Goal: Information Seeking & Learning: Compare options

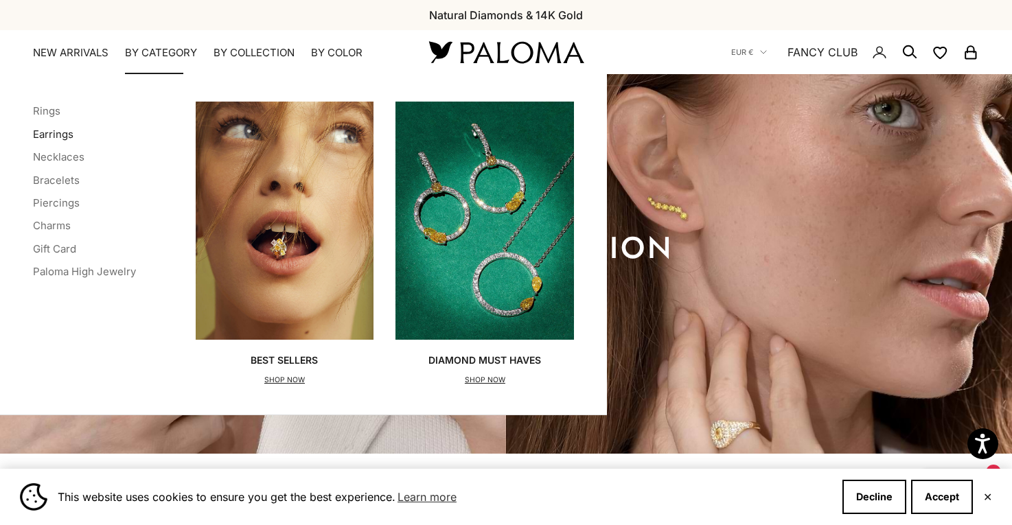
click at [53, 132] on link "Earrings" at bounding box center [53, 134] width 41 height 13
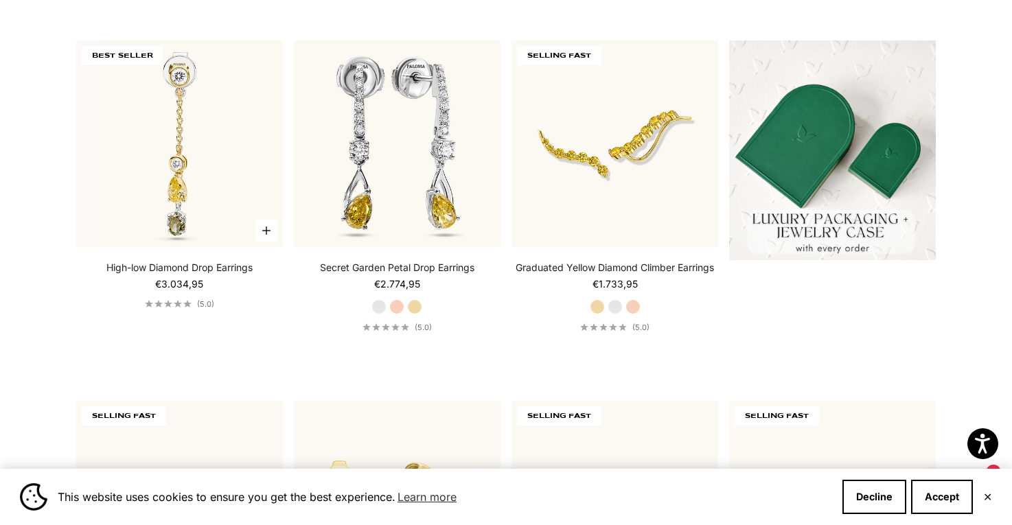
scroll to position [268, 0]
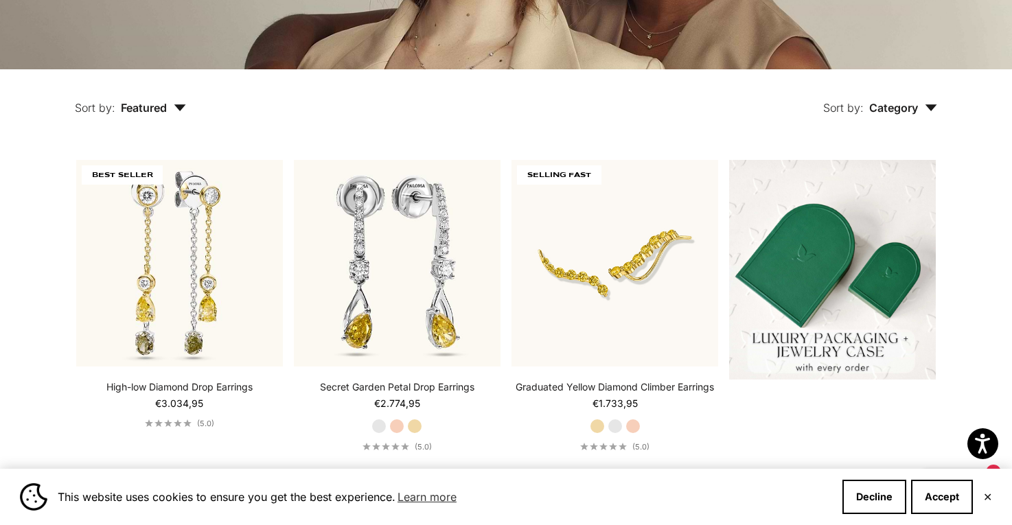
click at [904, 115] on button "Sort by: Category" at bounding box center [880, 98] width 177 height 58
click at [129, 106] on span "Featured" at bounding box center [153, 108] width 65 height 14
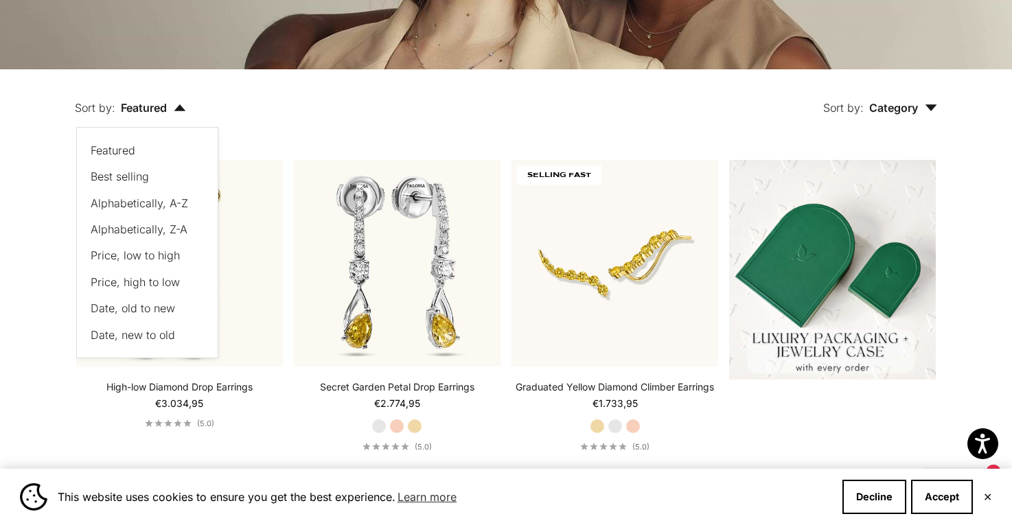
click at [113, 251] on span "Price, low to high" at bounding box center [135, 256] width 89 height 14
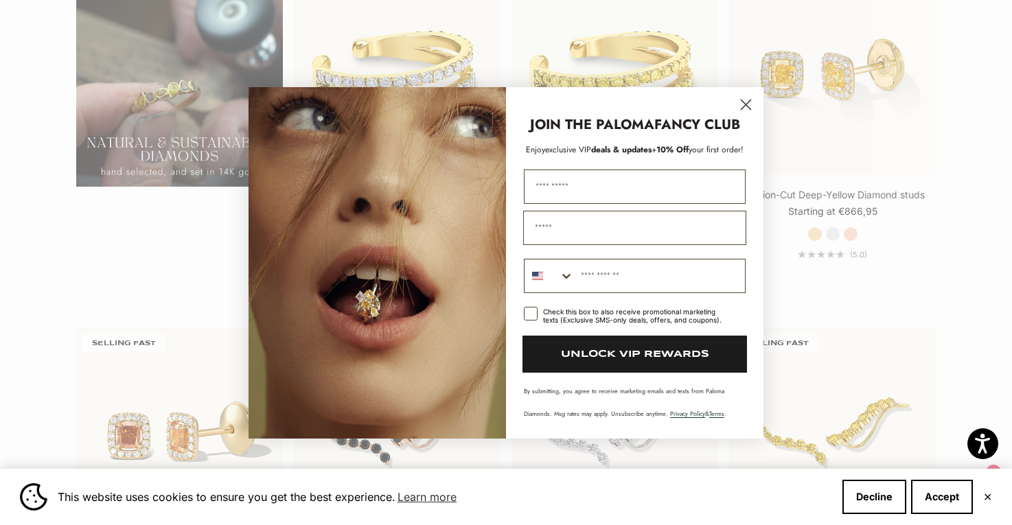
scroll to position [1185, 0]
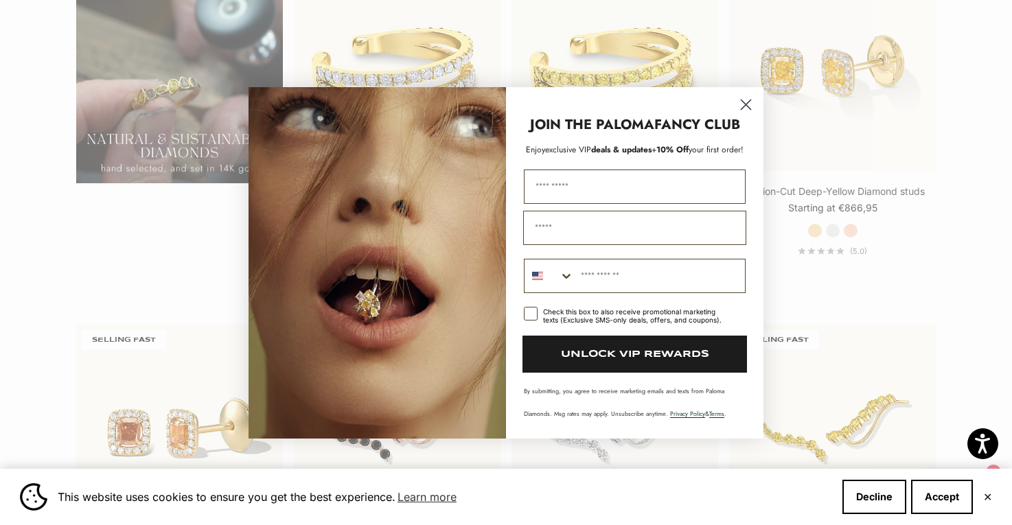
click at [744, 102] on icon "Close dialog" at bounding box center [747, 105] width 10 height 10
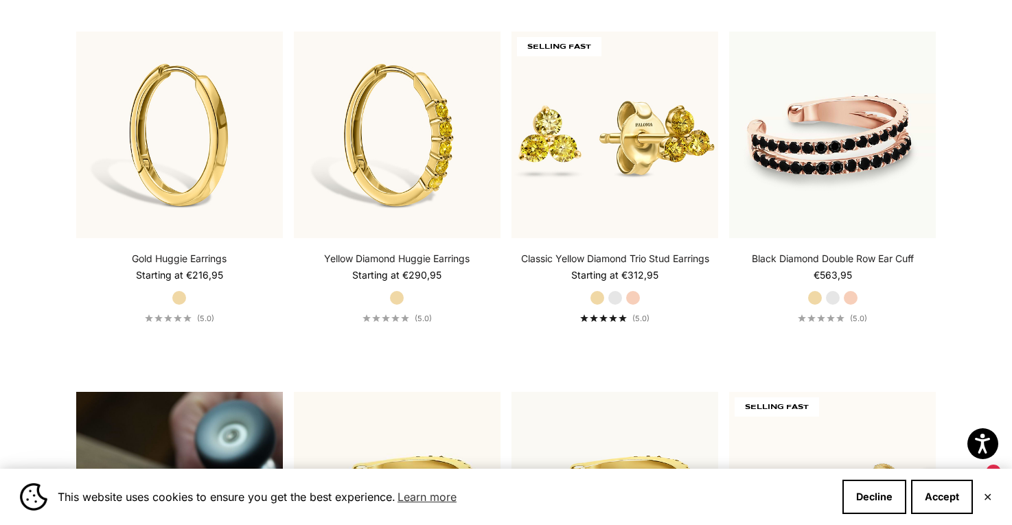
scroll to position [755, 0]
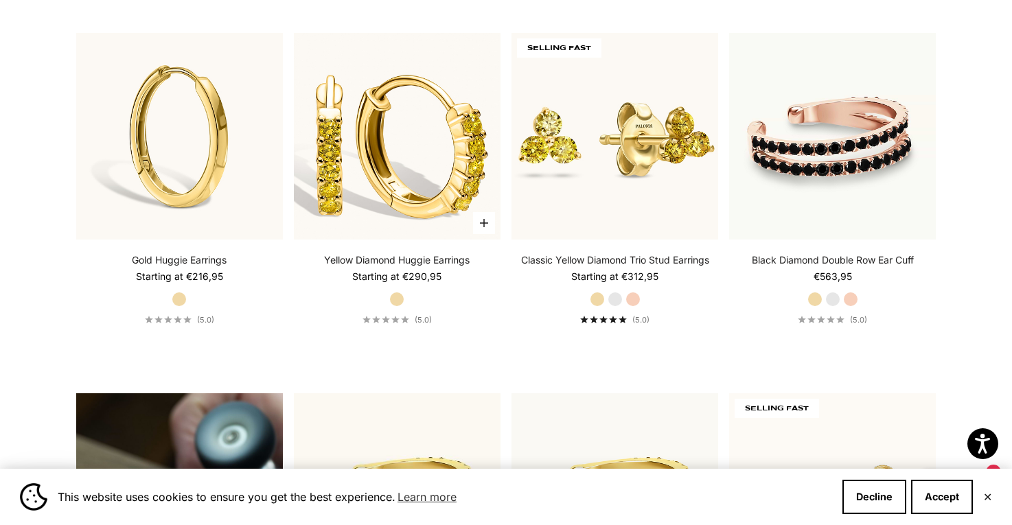
click at [374, 163] on img at bounding box center [397, 136] width 207 height 207
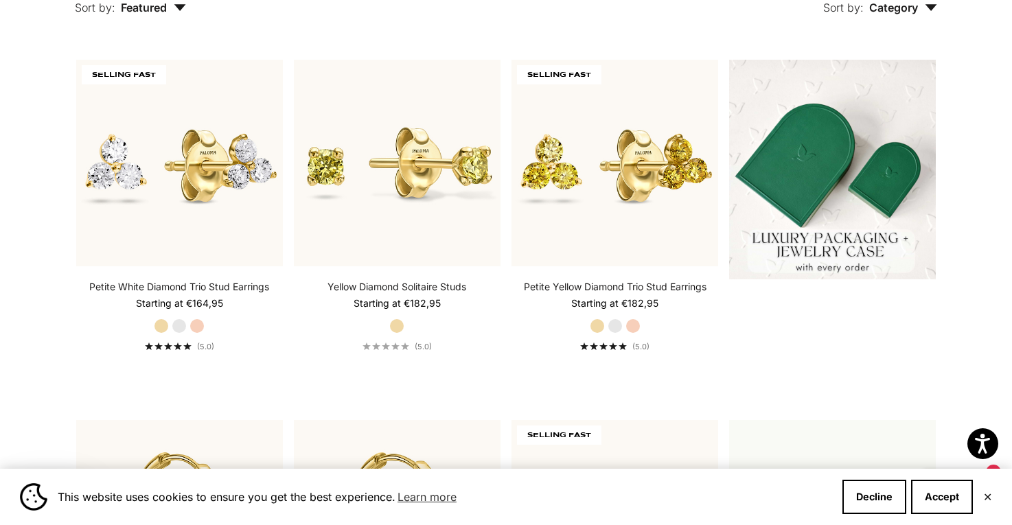
scroll to position [367, 0]
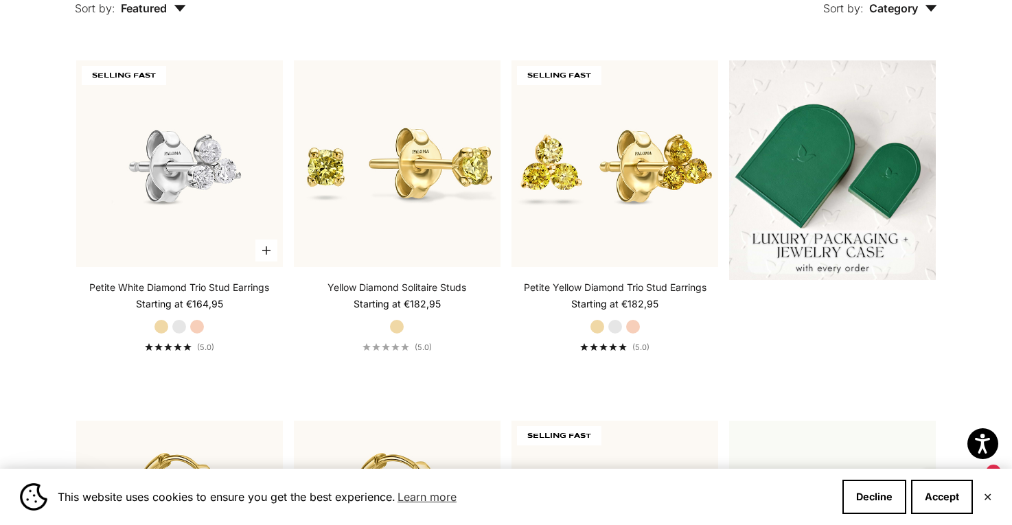
click at [133, 128] on img at bounding box center [179, 163] width 207 height 207
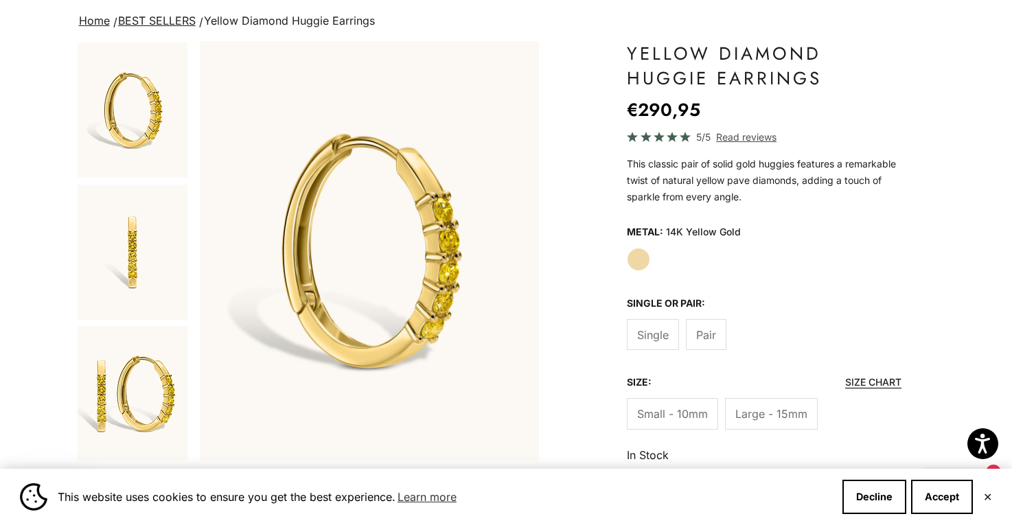
scroll to position [0, 2138]
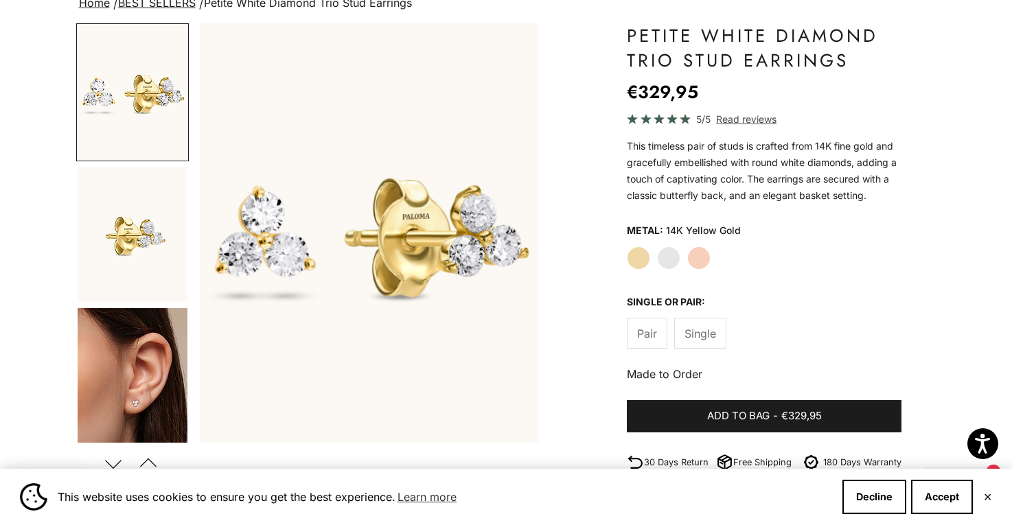
scroll to position [113, 0]
click at [671, 259] on label "White Gold" at bounding box center [668, 257] width 23 height 23
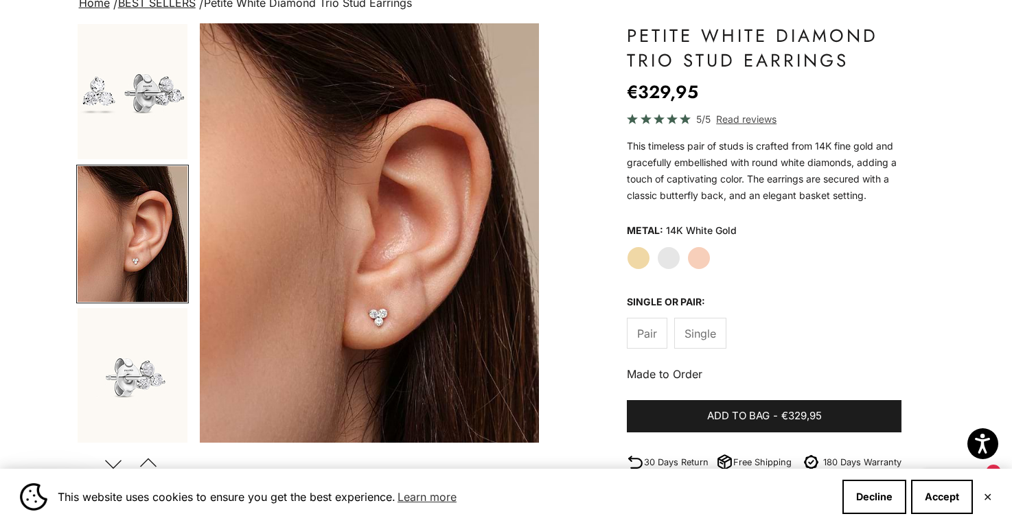
click at [713, 333] on span "Single" at bounding box center [701, 334] width 32 height 18
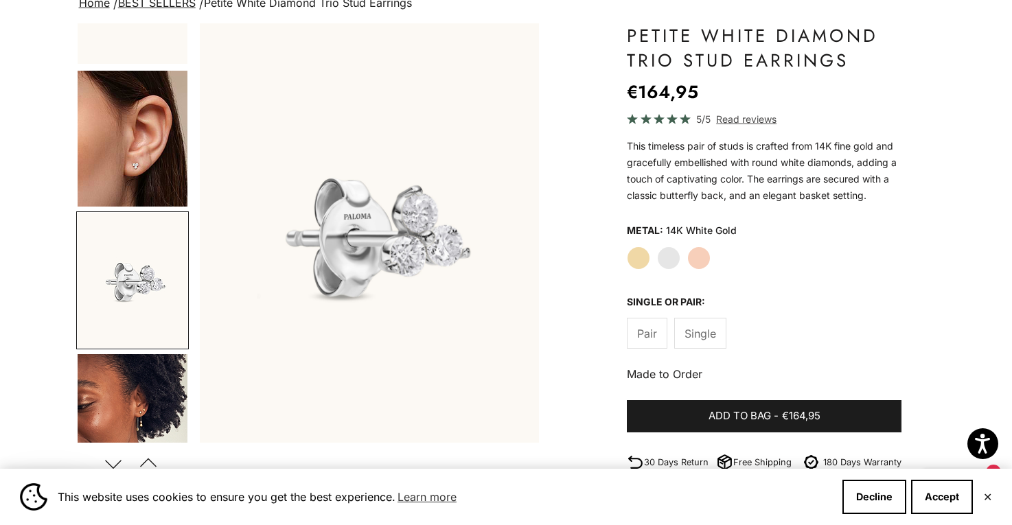
scroll to position [142, 0]
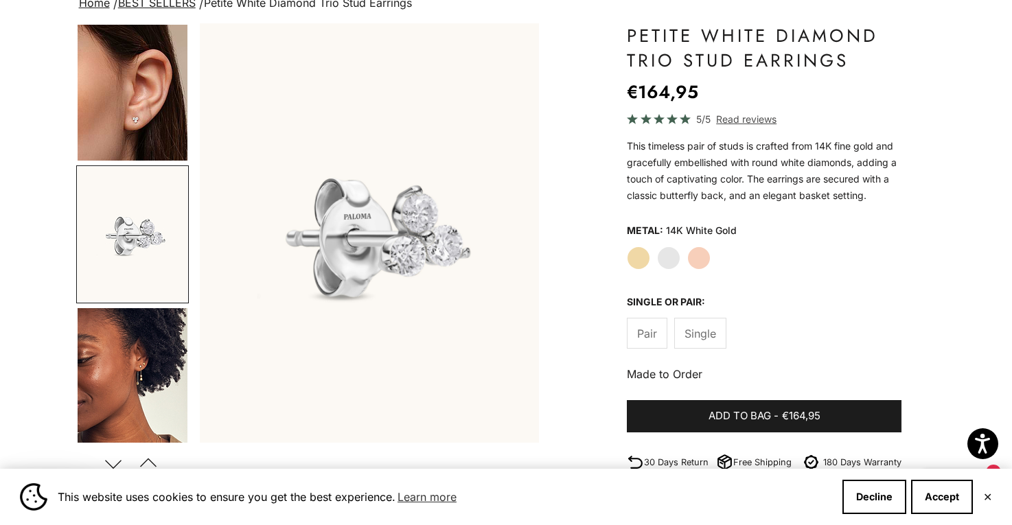
click at [650, 329] on span "Pair" at bounding box center [647, 334] width 20 height 18
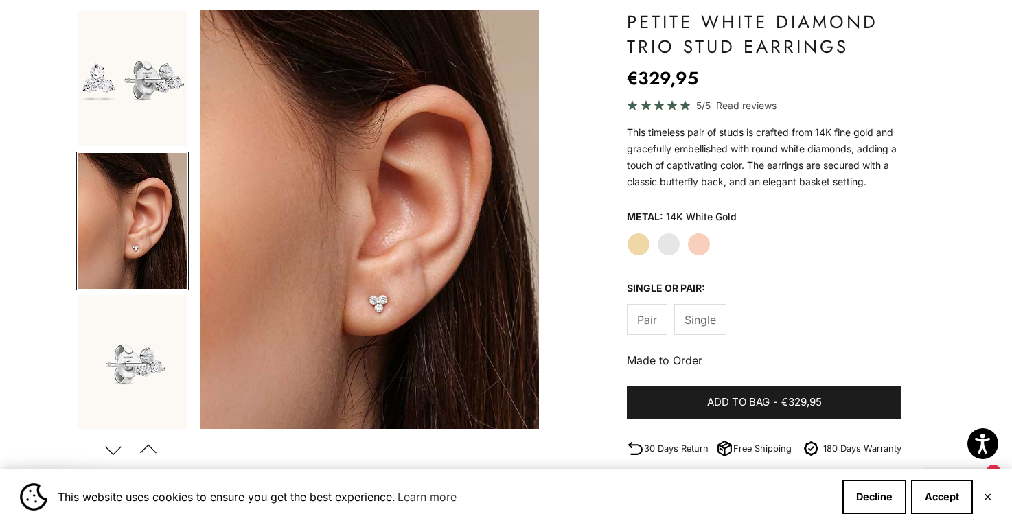
scroll to position [122, 0]
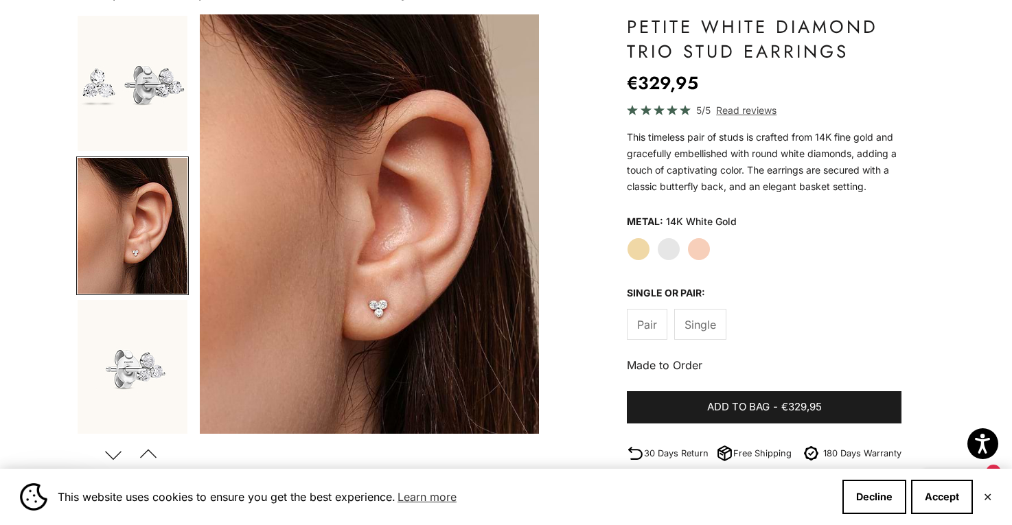
click at [640, 242] on label "Yellow Gold" at bounding box center [638, 249] width 23 height 23
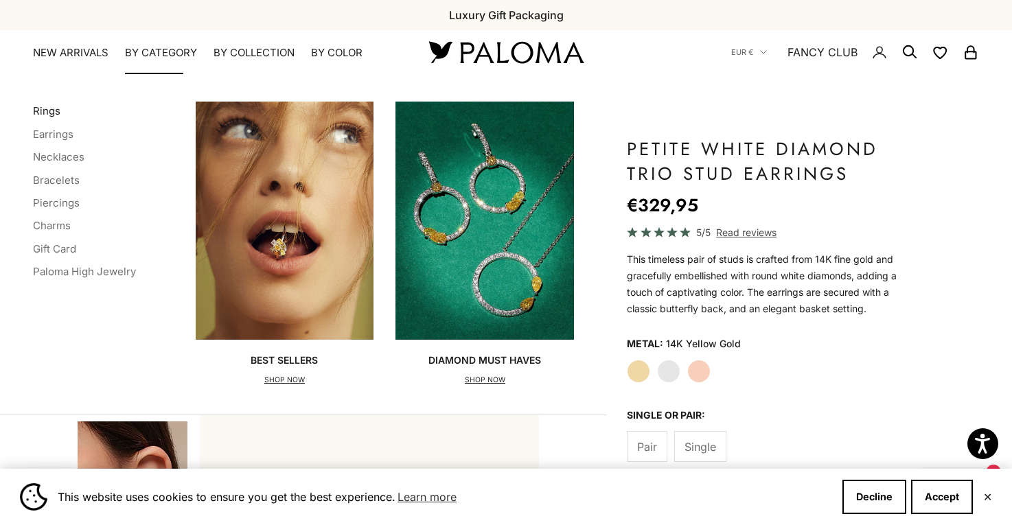
click at [48, 111] on link "Rings" at bounding box center [46, 110] width 27 height 13
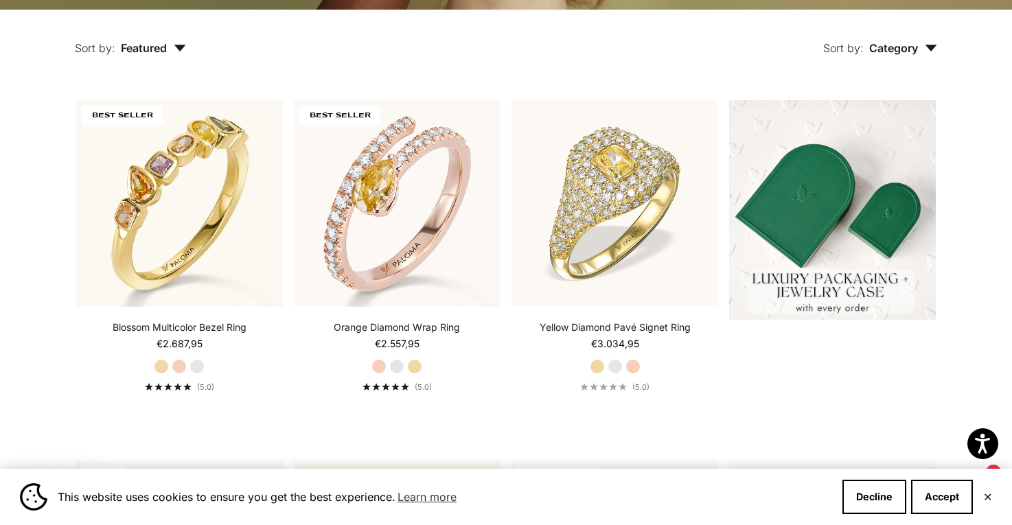
scroll to position [339, 0]
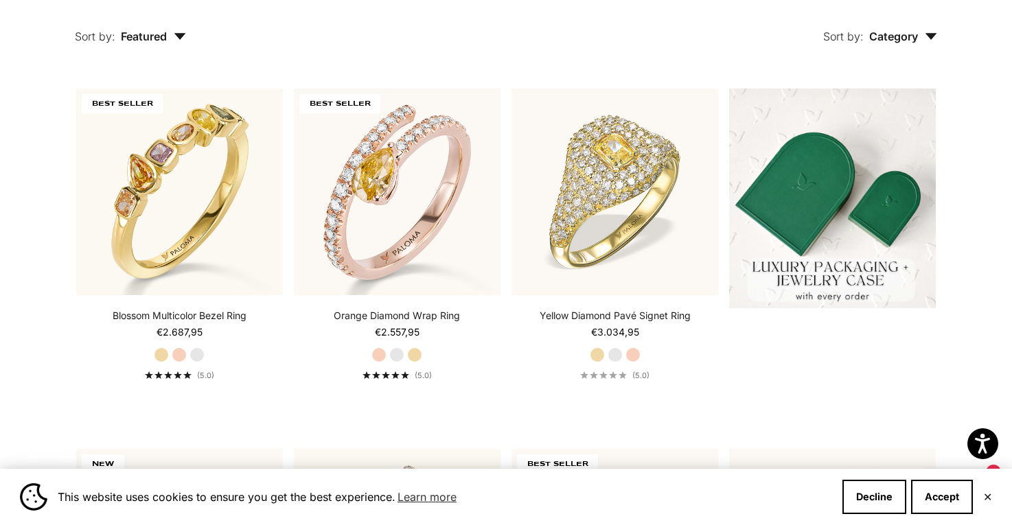
click at [138, 40] on span "Featured" at bounding box center [153, 37] width 65 height 14
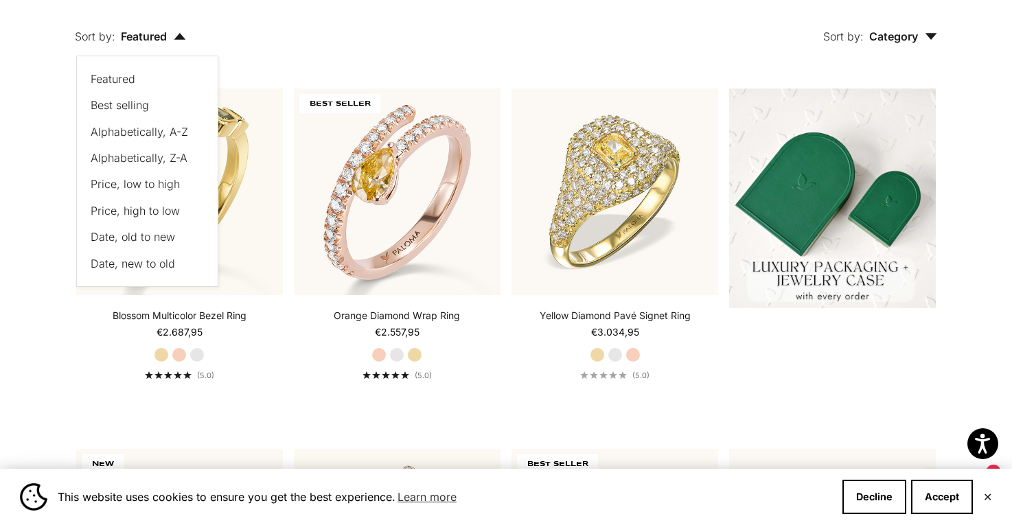
click at [114, 183] on span "Price, low to high" at bounding box center [135, 184] width 89 height 14
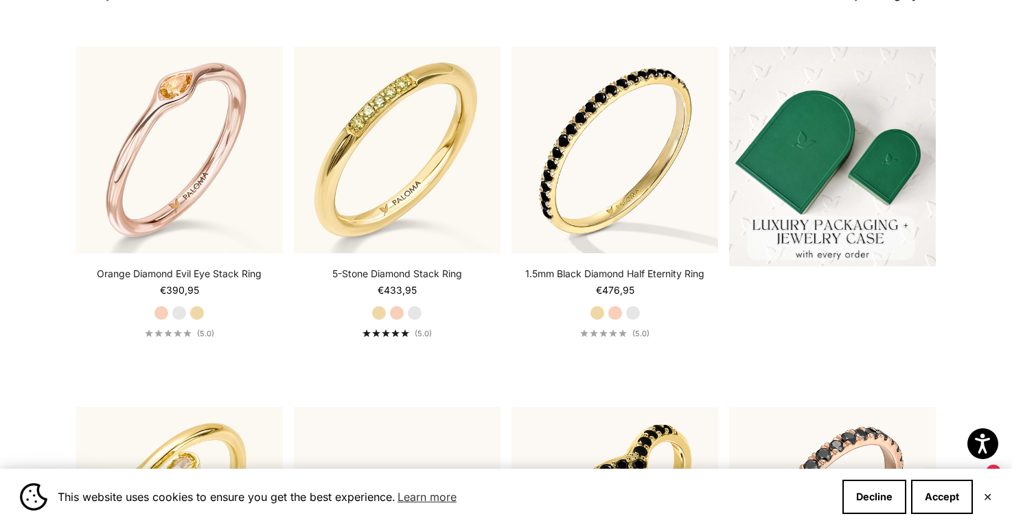
scroll to position [382, 0]
click at [203, 314] on label "Yellow Gold" at bounding box center [197, 312] width 15 height 15
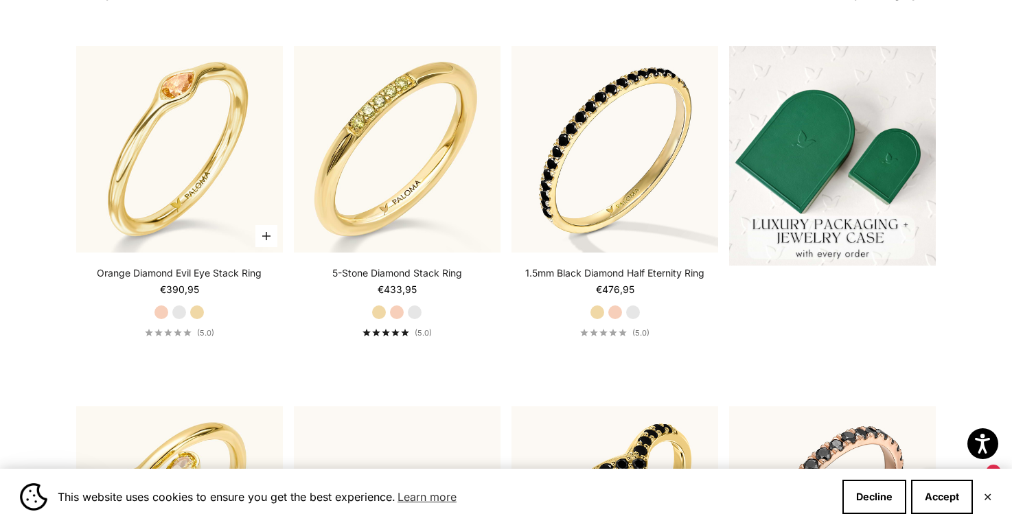
click at [176, 314] on label "White Gold" at bounding box center [179, 312] width 15 height 15
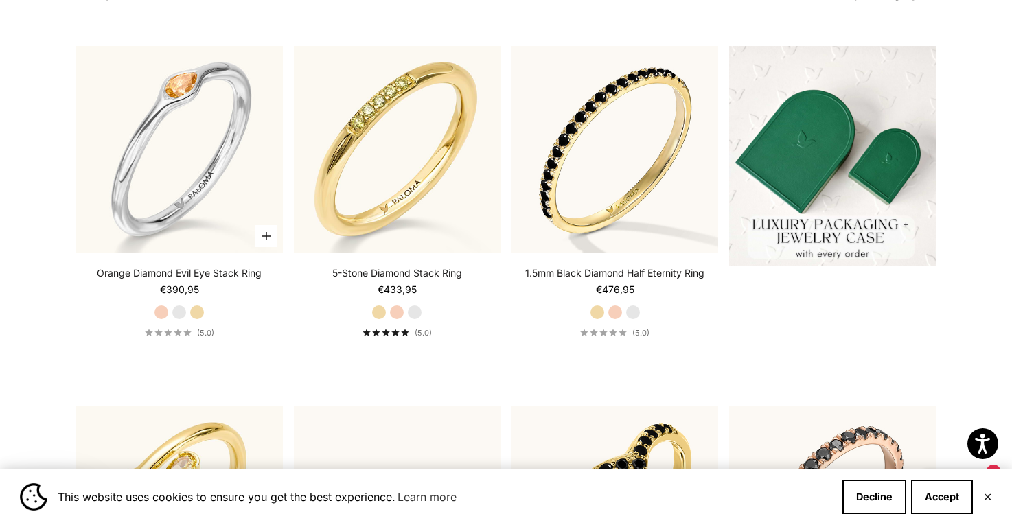
click at [201, 314] on label "Yellow Gold" at bounding box center [197, 312] width 15 height 15
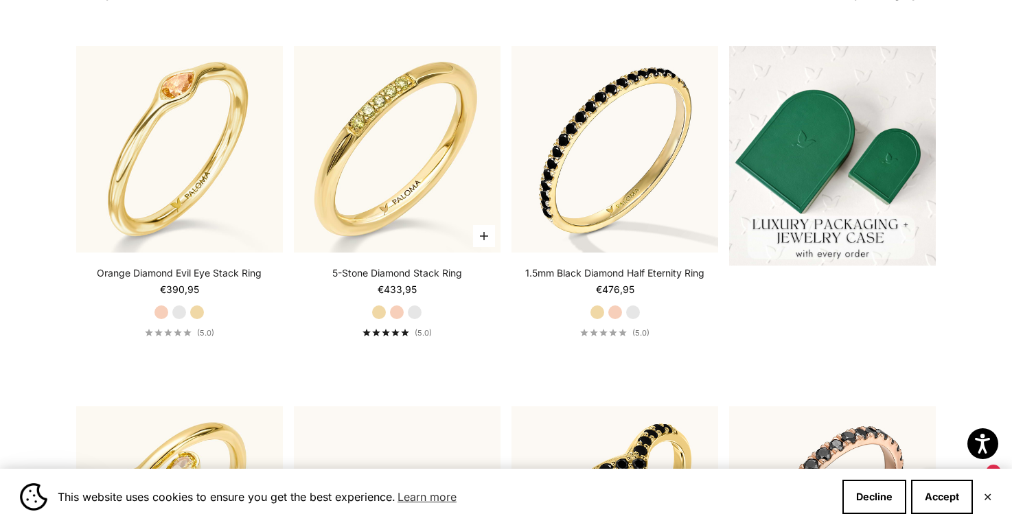
click at [398, 311] on label "Rose Gold" at bounding box center [396, 312] width 15 height 15
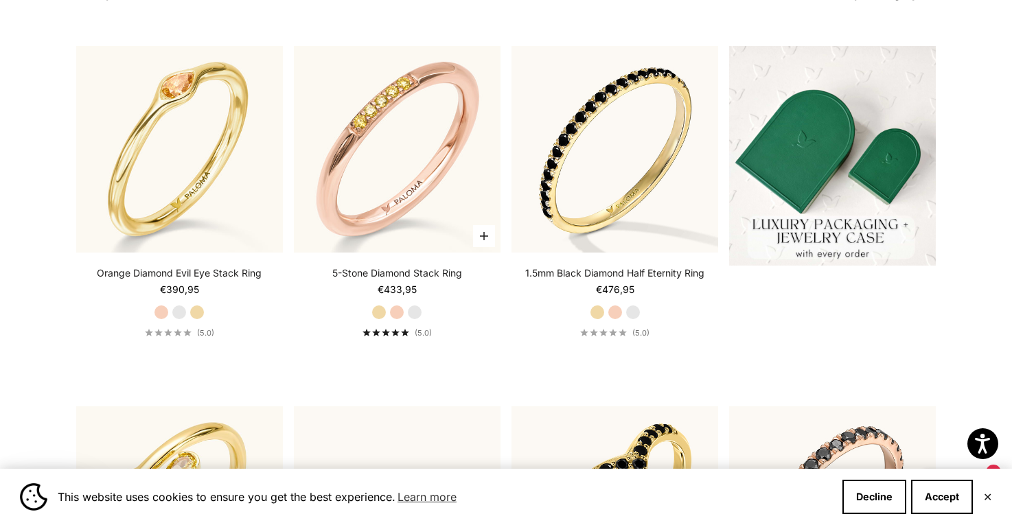
click at [418, 312] on label "White Gold" at bounding box center [414, 312] width 15 height 15
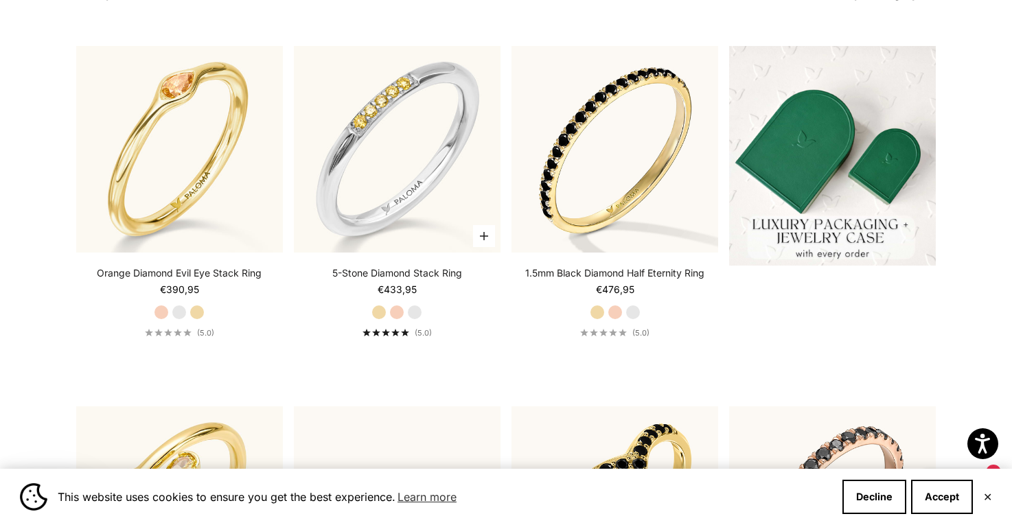
click at [378, 312] on label "Yellow Gold" at bounding box center [378, 312] width 15 height 15
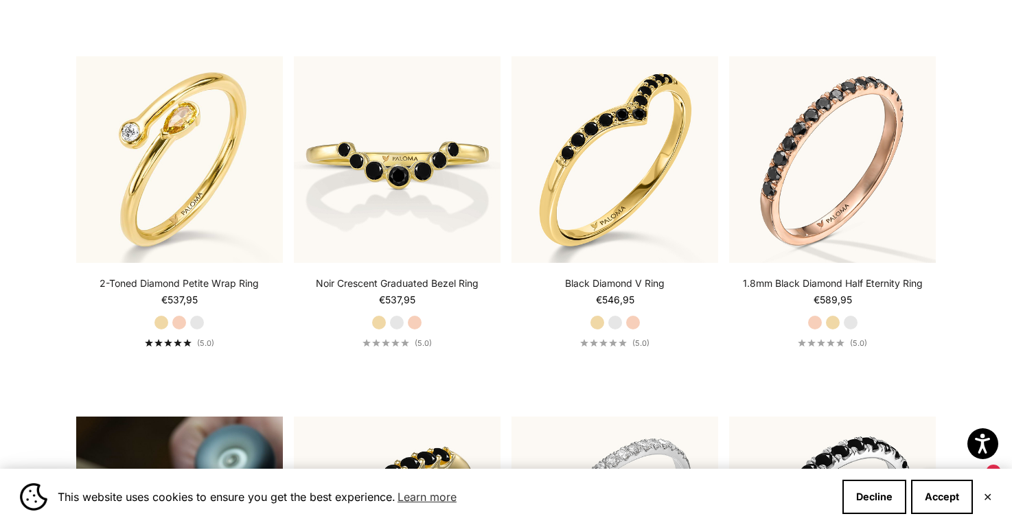
scroll to position [733, 0]
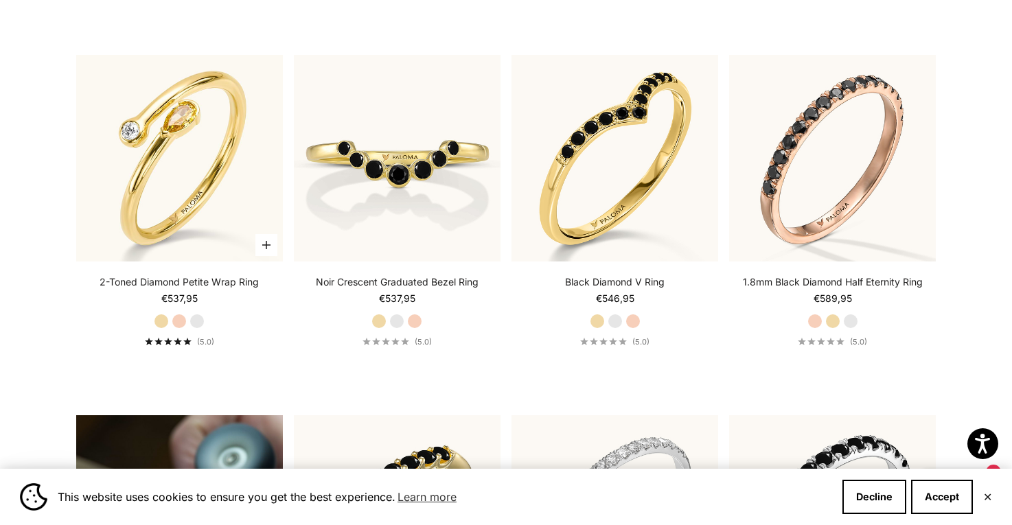
click at [179, 321] on label "Rose Gold" at bounding box center [179, 321] width 15 height 15
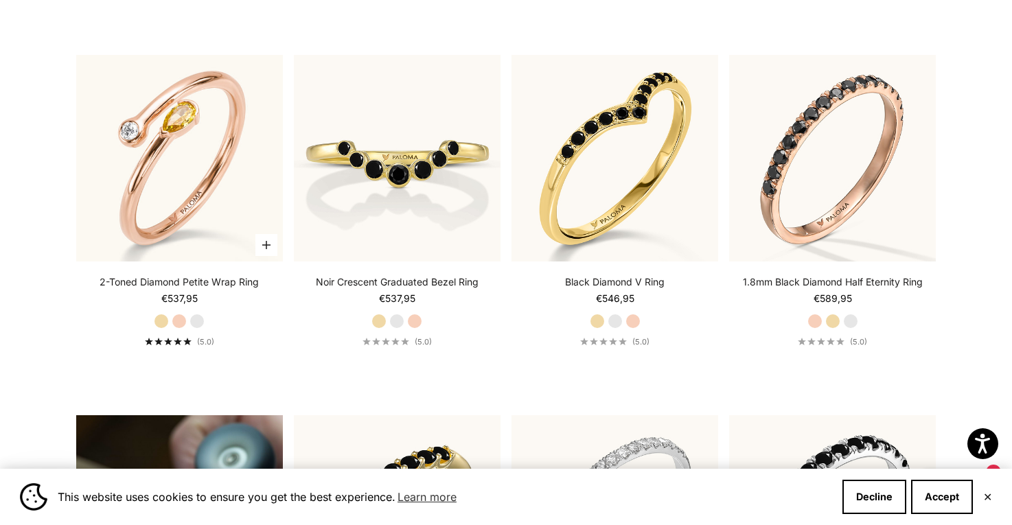
click at [194, 321] on label "White Gold" at bounding box center [197, 321] width 15 height 15
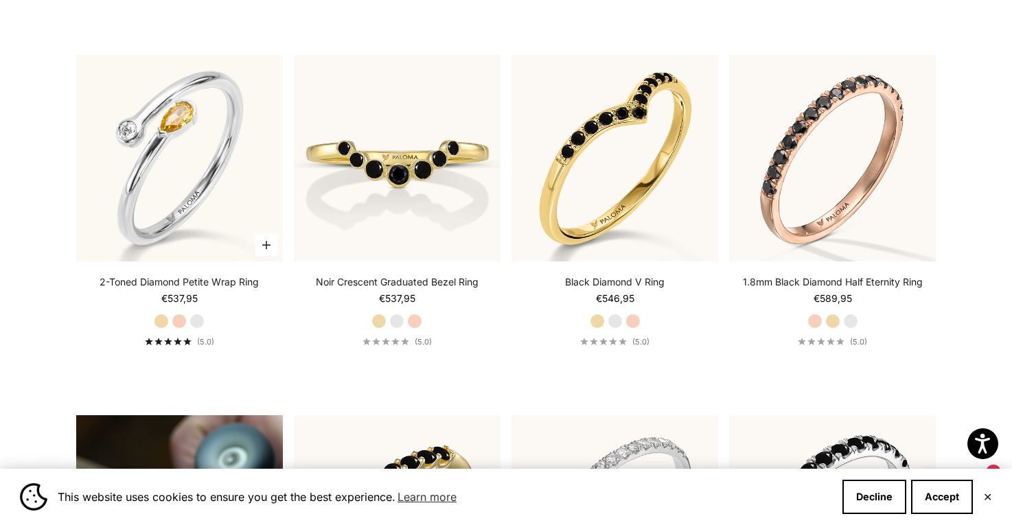
click at [159, 320] on label "Yellow Gold" at bounding box center [161, 321] width 15 height 15
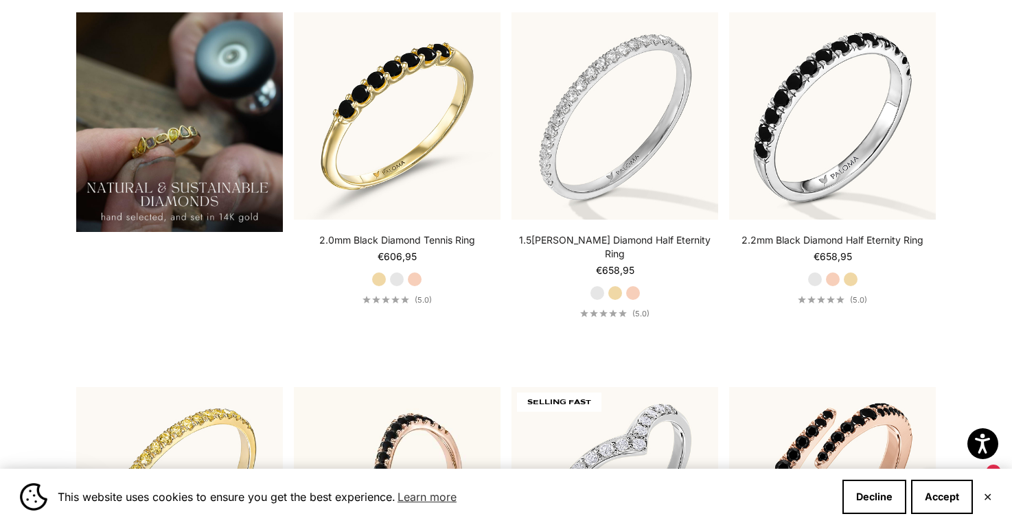
scroll to position [1138, 0]
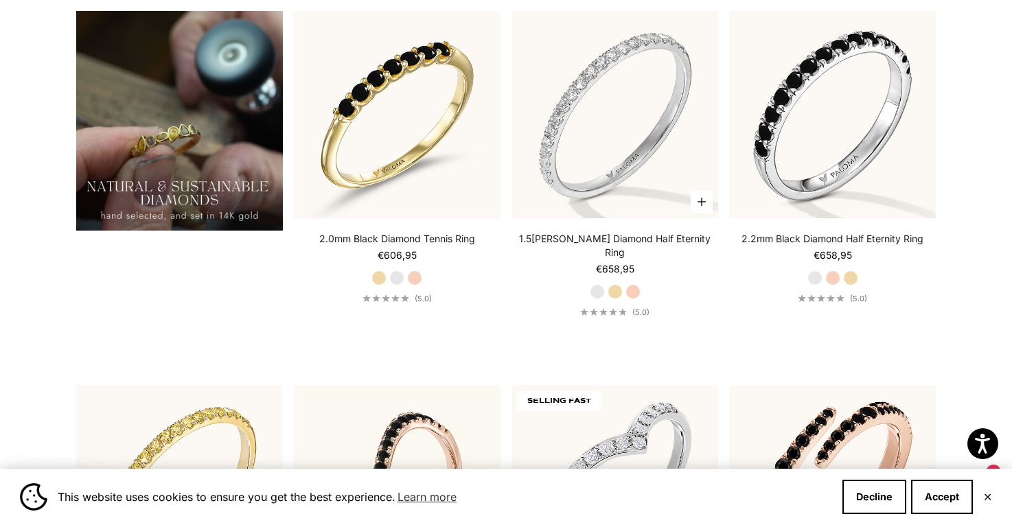
click at [615, 284] on label "Yellow Gold" at bounding box center [615, 291] width 15 height 15
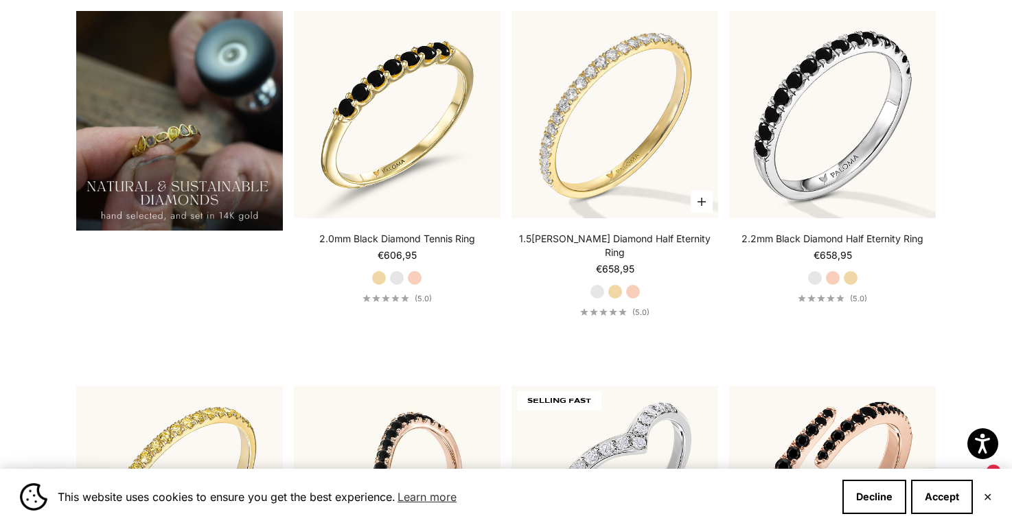
click at [630, 284] on label "Rose Gold" at bounding box center [633, 291] width 15 height 15
click at [598, 284] on label "White Gold" at bounding box center [597, 291] width 15 height 15
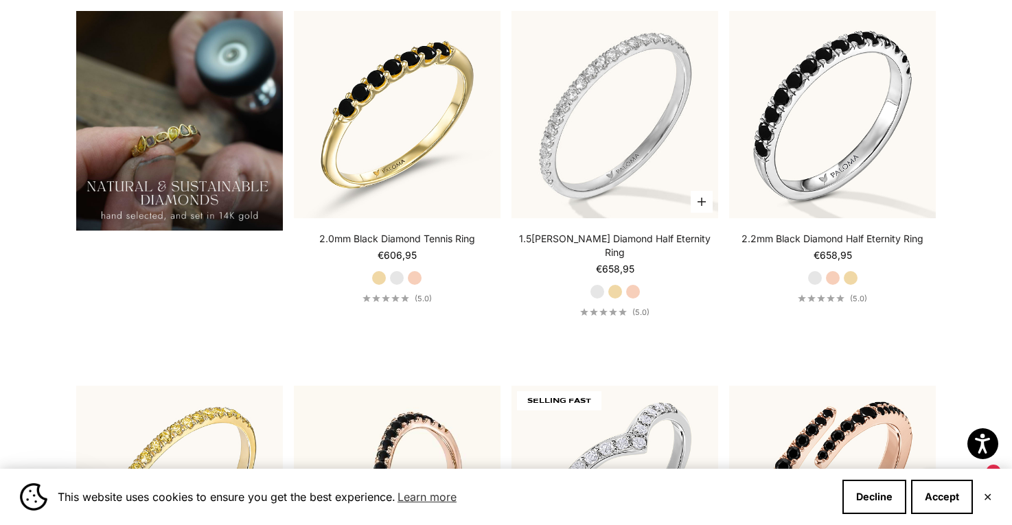
click at [615, 284] on label "Yellow Gold" at bounding box center [615, 291] width 15 height 15
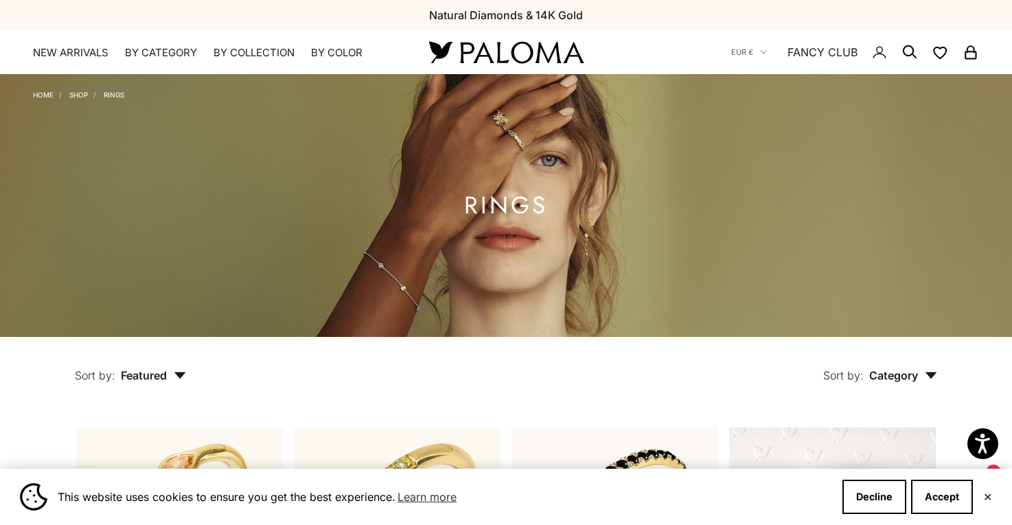
scroll to position [0, 0]
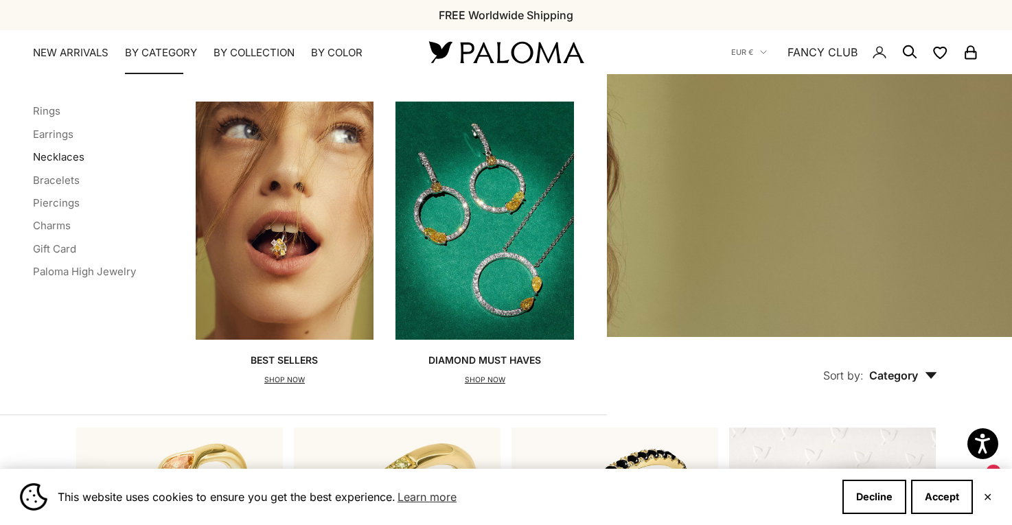
click at [65, 155] on link "Necklaces" at bounding box center [58, 156] width 51 height 13
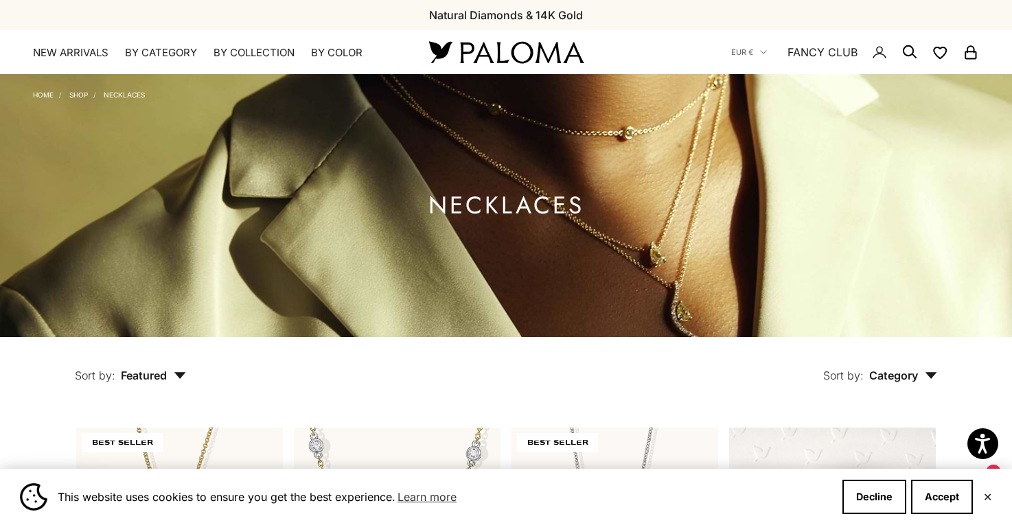
click at [148, 379] on span "Featured" at bounding box center [153, 376] width 65 height 14
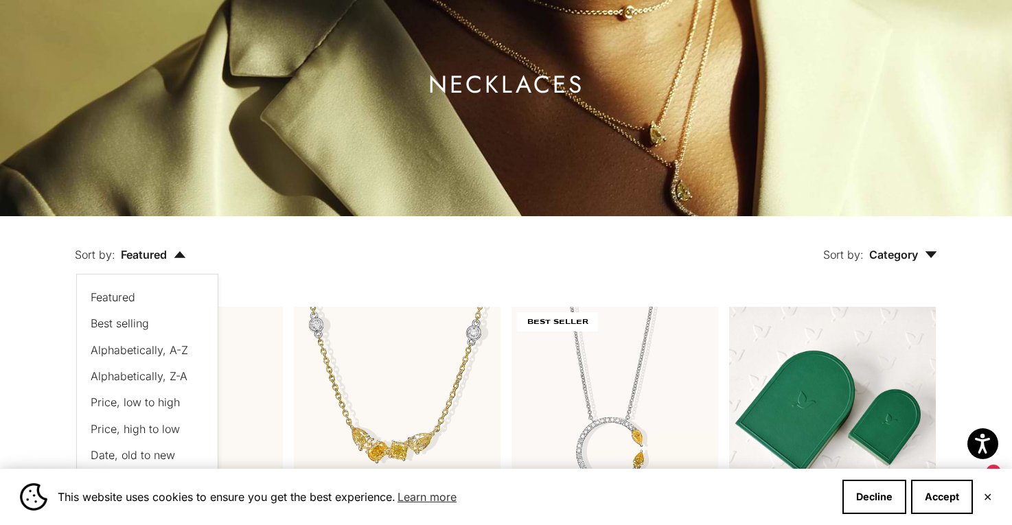
scroll to position [123, 0]
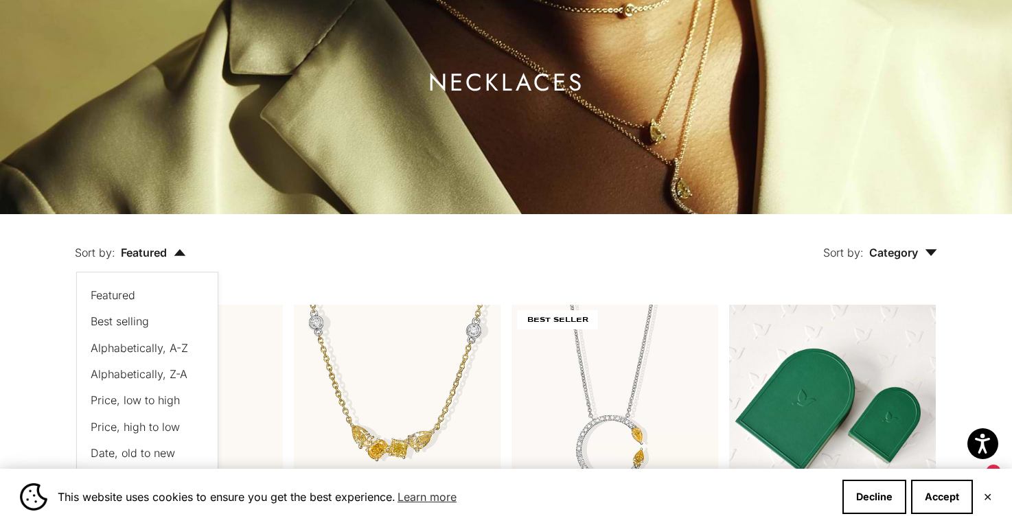
click at [133, 401] on span "Price, low to high" at bounding box center [135, 400] width 89 height 14
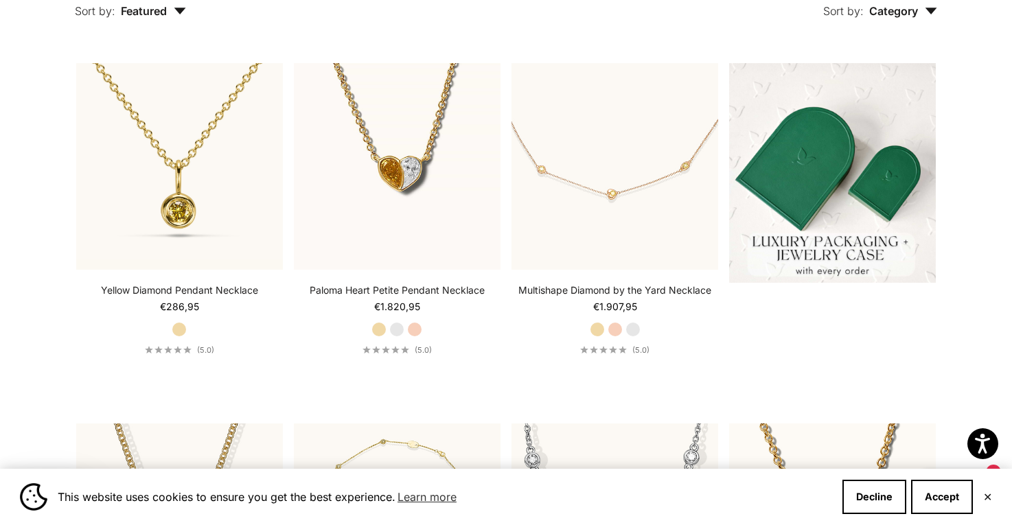
scroll to position [379, 0]
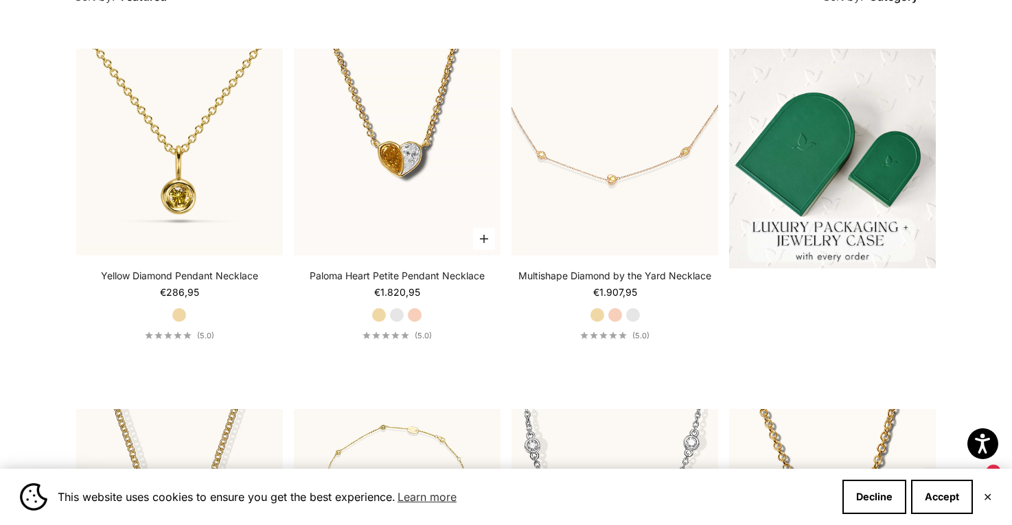
click at [393, 278] on link "Paloma Heart Petite Pendant Necklace" at bounding box center [397, 276] width 175 height 14
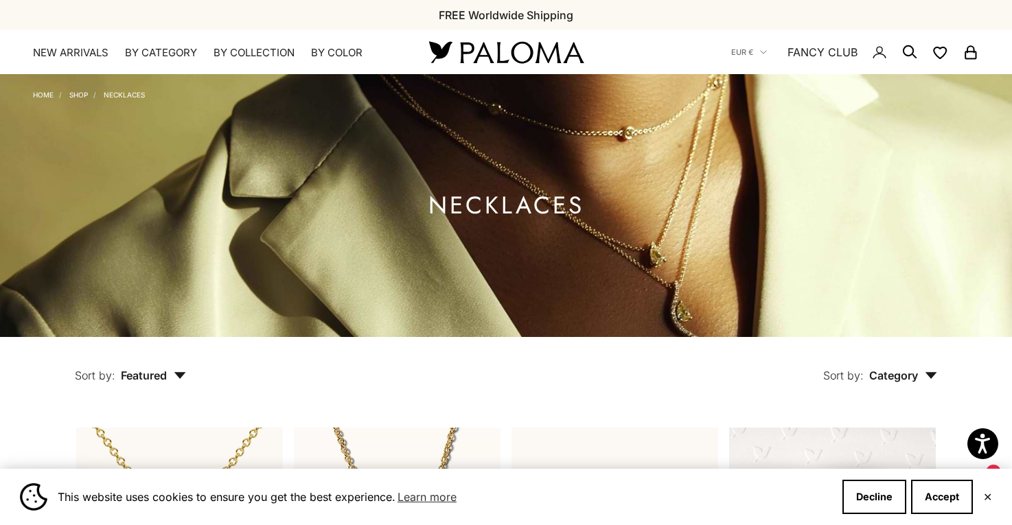
scroll to position [0, 0]
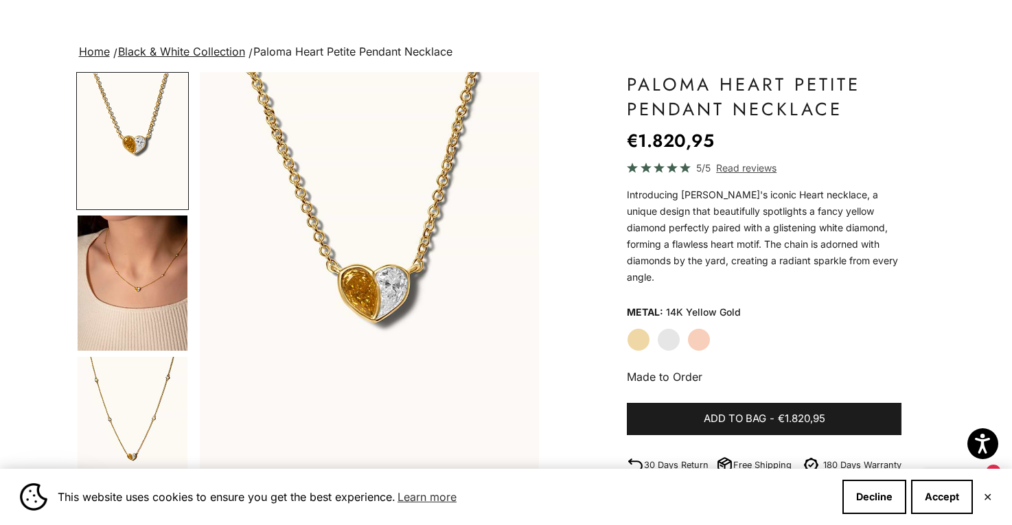
scroll to position [63, 1]
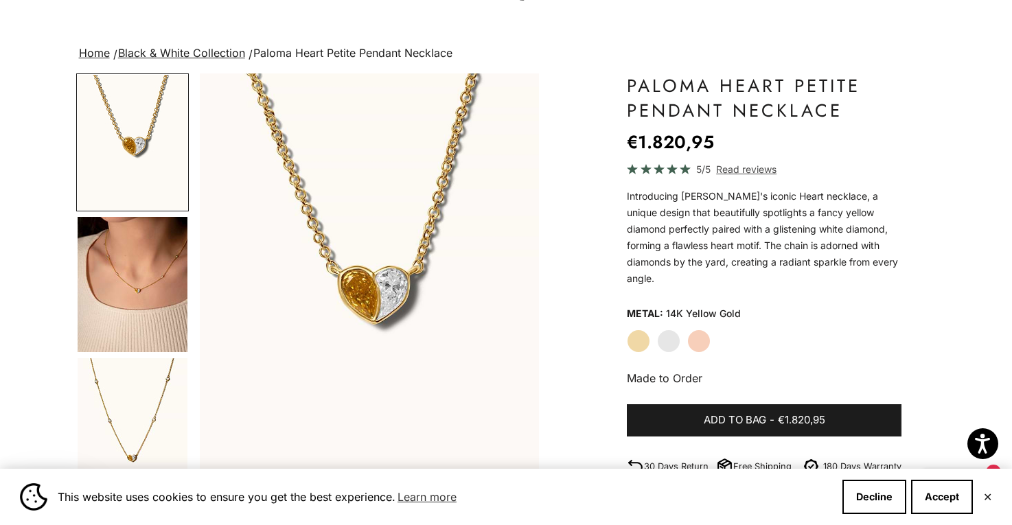
click at [665, 334] on label "White Gold" at bounding box center [668, 341] width 23 height 23
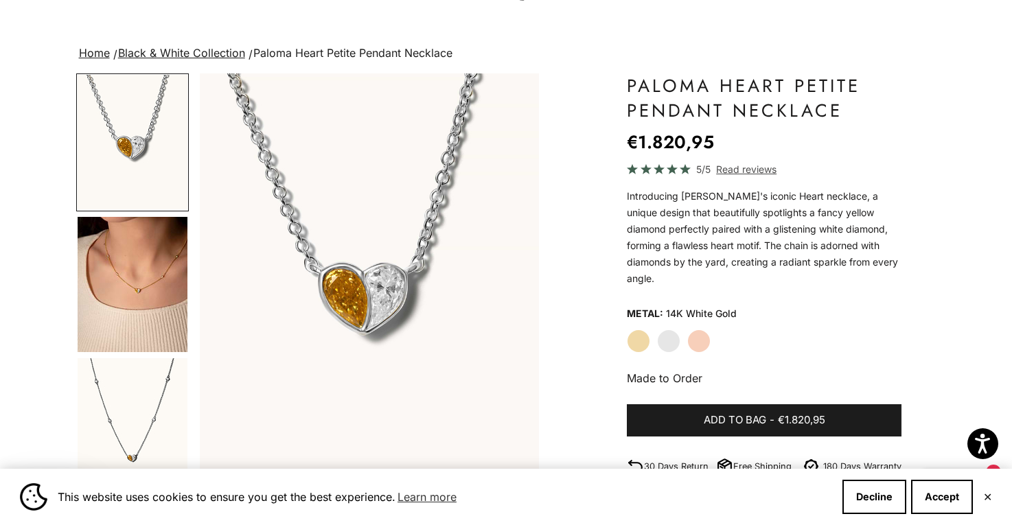
click at [704, 330] on label "Rose Gold" at bounding box center [698, 341] width 23 height 23
